Goal: Task Accomplishment & Management: Manage account settings

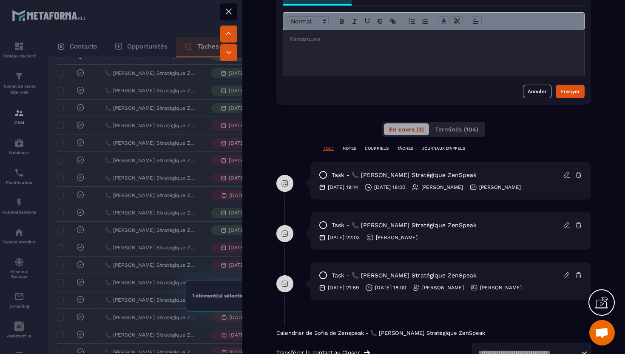
scroll to position [307, 0]
click at [580, 275] on icon at bounding box center [579, 275] width 8 height 8
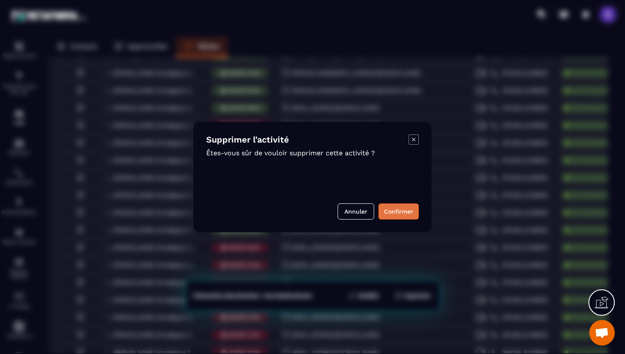
click at [403, 209] on button "Confirmer" at bounding box center [398, 211] width 40 height 16
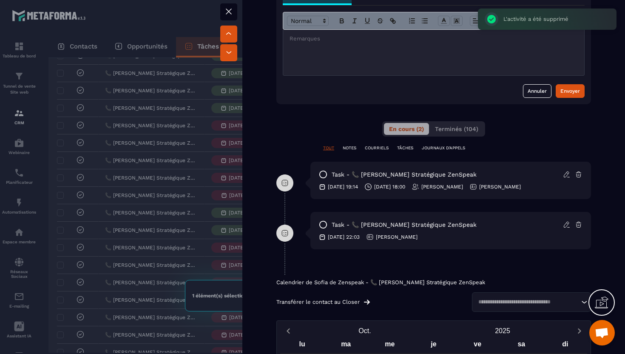
click at [564, 174] on icon at bounding box center [567, 174] width 8 height 8
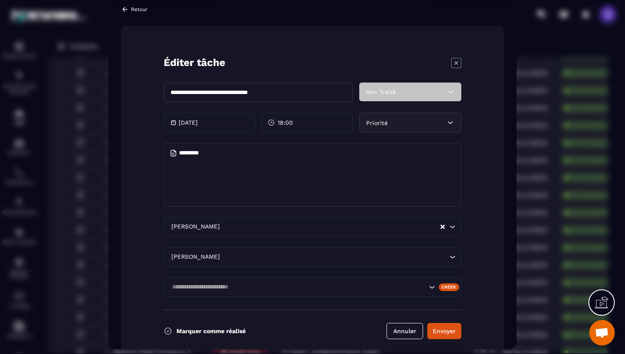
scroll to position [0, 0]
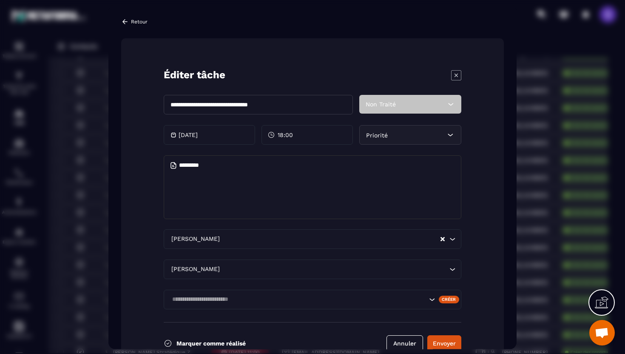
click at [456, 74] on icon "Modal window" at bounding box center [456, 75] width 10 height 10
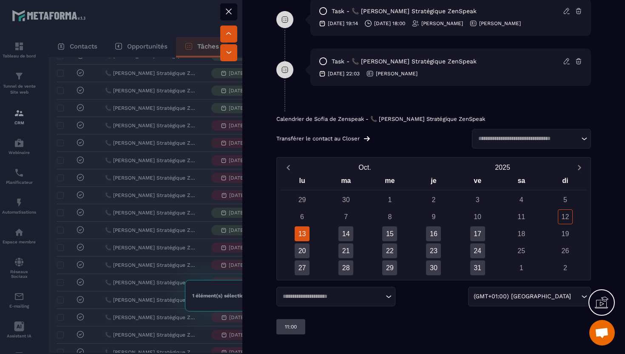
scroll to position [471, 0]
click at [515, 137] on input "Search for option" at bounding box center [527, 138] width 104 height 8
click at [445, 147] on div "Transférer le contact au Closer Loading... [PERSON_NAME] ZenSpeak - Organisme d…" at bounding box center [433, 138] width 314 height 20
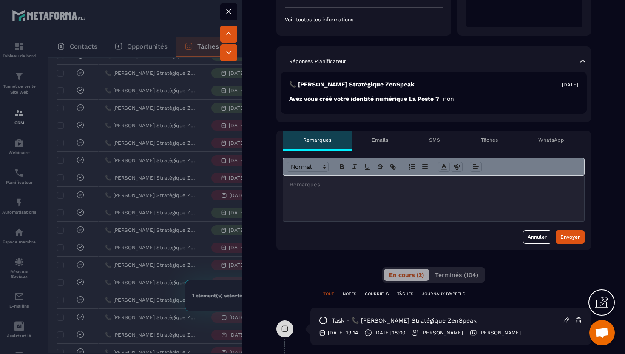
scroll to position [0, 0]
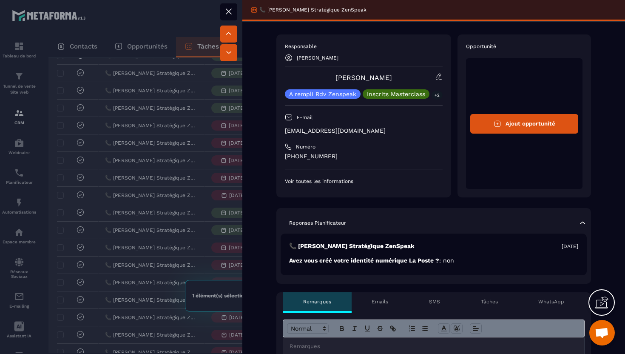
click at [229, 9] on icon at bounding box center [229, 11] width 10 height 10
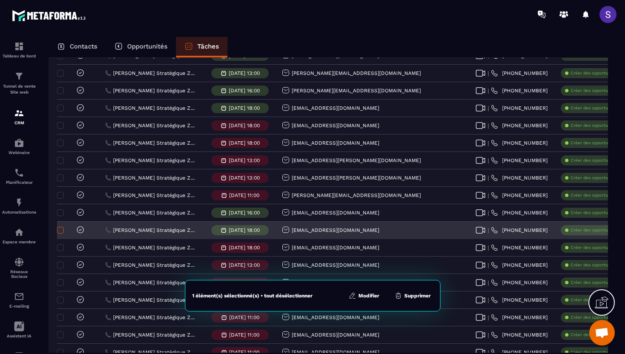
click at [62, 230] on span at bounding box center [60, 230] width 7 height 7
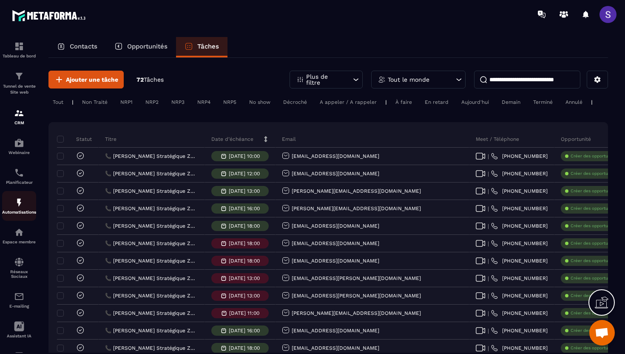
click at [19, 202] on img at bounding box center [19, 202] width 10 height 10
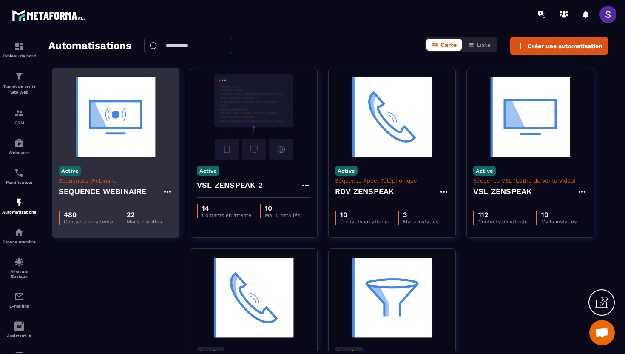
click at [114, 160] on div "Active Séquences Webinaire SEQUENCE WEBINAIRE" at bounding box center [115, 181] width 127 height 45
click at [102, 142] on img at bounding box center [116, 116] width 114 height 85
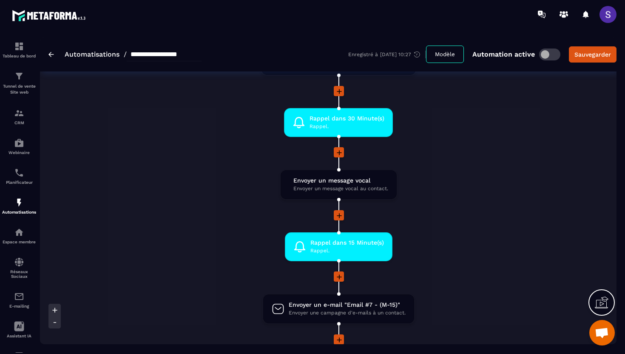
scroll to position [589, 0]
